Goal: Find specific page/section: Find specific page/section

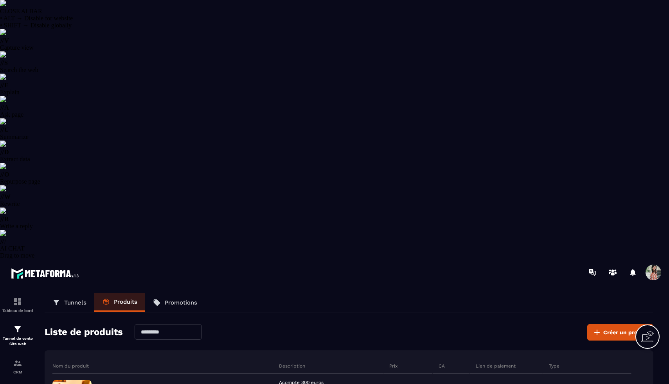
select select "******"
click at [16, 370] on p "CRM" at bounding box center [17, 372] width 31 height 4
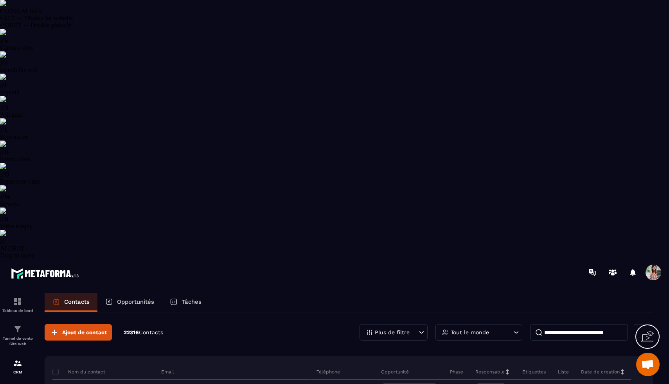
scroll to position [3112, 0]
click at [409, 324] on div "Plus de filtre" at bounding box center [394, 332] width 68 height 16
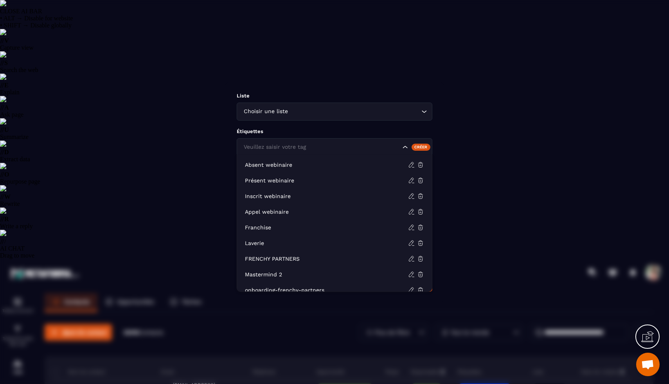
click at [325, 143] on input "Search for option" at bounding box center [321, 147] width 159 height 9
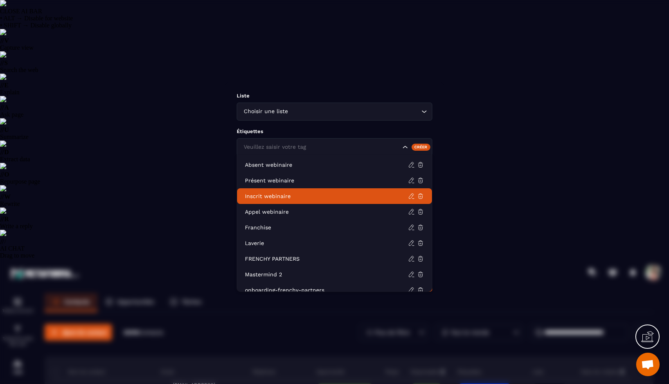
click at [286, 193] on p "Inscrit webinaire" at bounding box center [326, 196] width 163 height 8
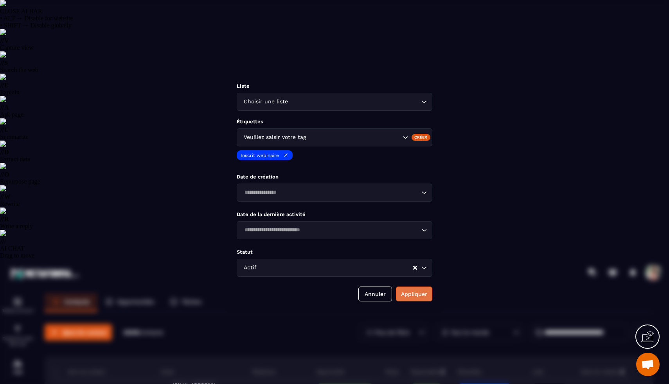
click at [414, 299] on button "Appliquer" at bounding box center [414, 294] width 36 height 15
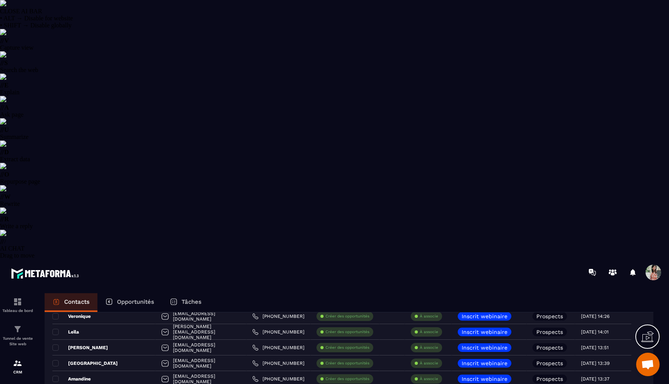
scroll to position [1377, 0]
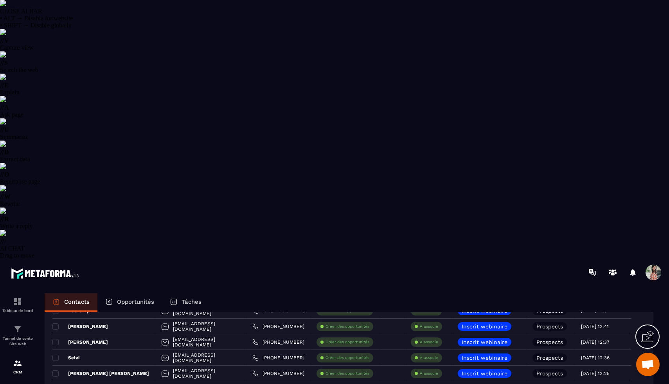
click at [124, 298] on p "Opportunités" at bounding box center [135, 301] width 37 height 7
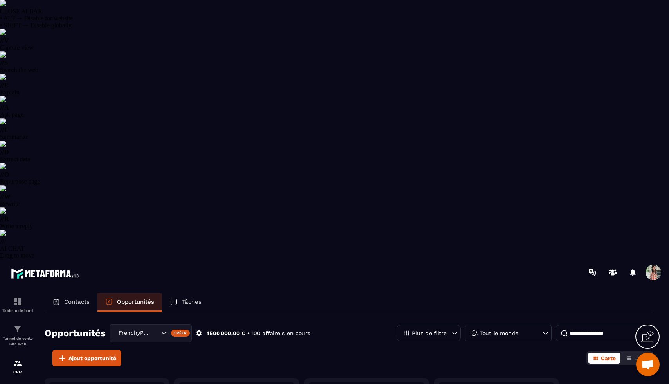
click at [191, 298] on p "Tâches" at bounding box center [192, 301] width 20 height 7
